Goal: Task Accomplishment & Management: Complete application form

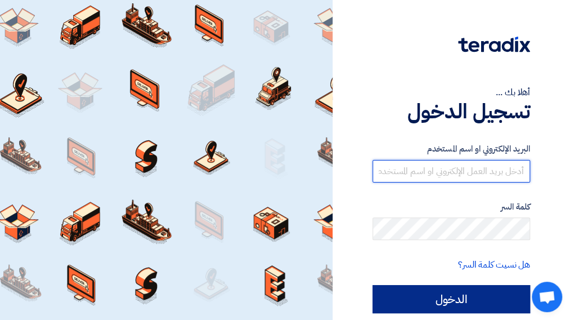
type input "[EMAIL_ADDRESS][DOMAIN_NAME]"
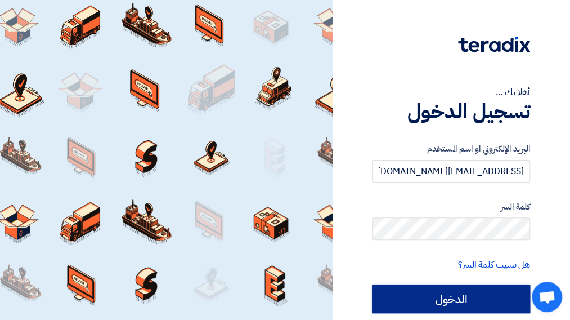
click at [465, 300] on input "الدخول" at bounding box center [452, 299] width 158 height 28
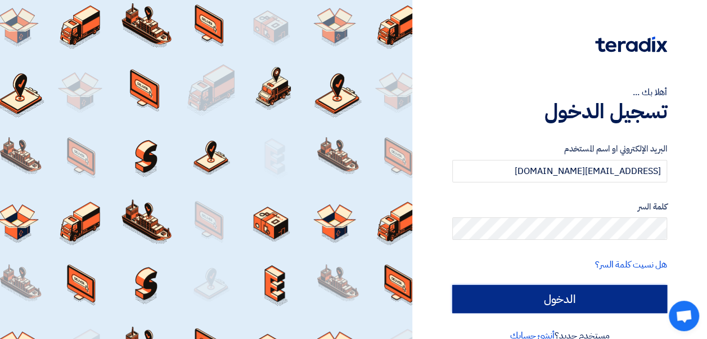
click at [547, 293] on input "الدخول" at bounding box center [559, 299] width 215 height 28
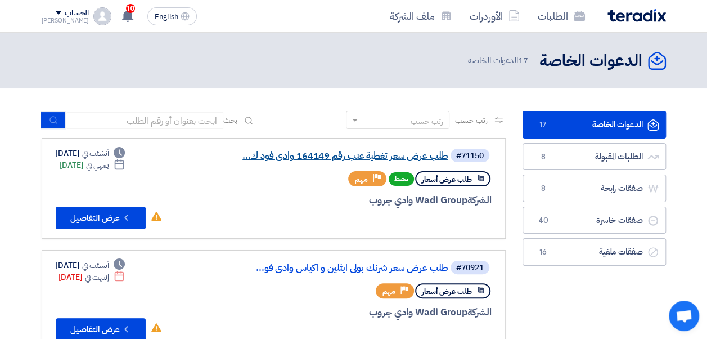
click at [352, 157] on link "طلب عرض سعر تغطية عنب رقم 164149 وادى فود ك..." at bounding box center [335, 156] width 225 height 10
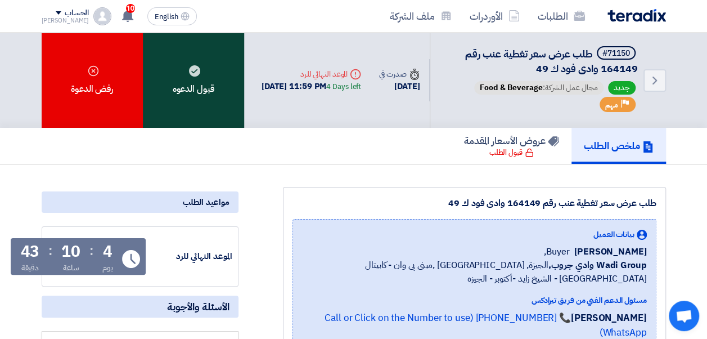
click at [197, 106] on div "قبول الدعوه" at bounding box center [193, 80] width 101 height 95
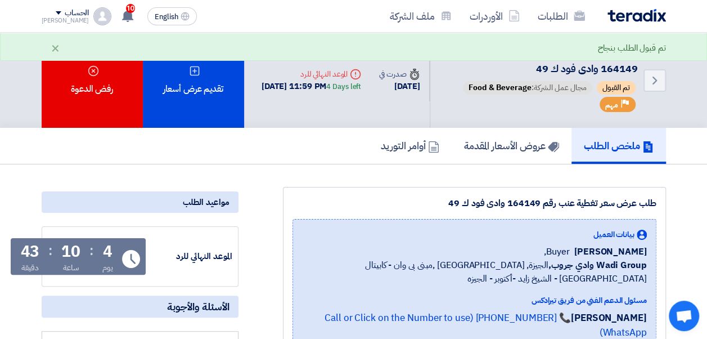
scroll to position [296, 0]
